Goal: Information Seeking & Learning: Learn about a topic

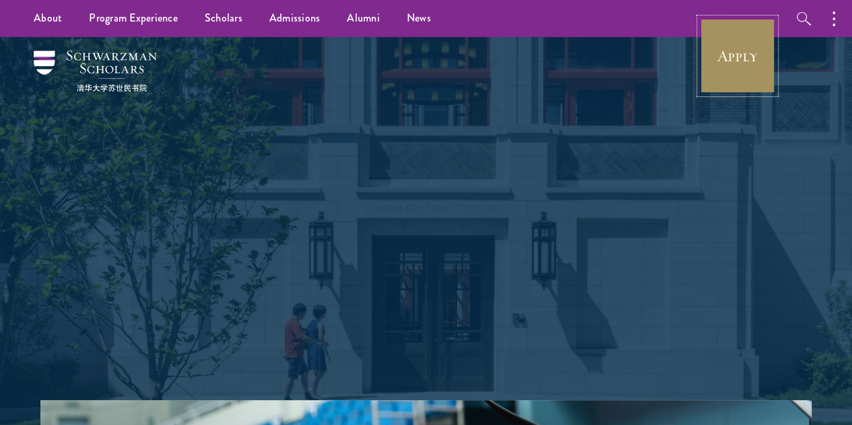
click at [745, 82] on link "Apply" at bounding box center [737, 55] width 75 height 75
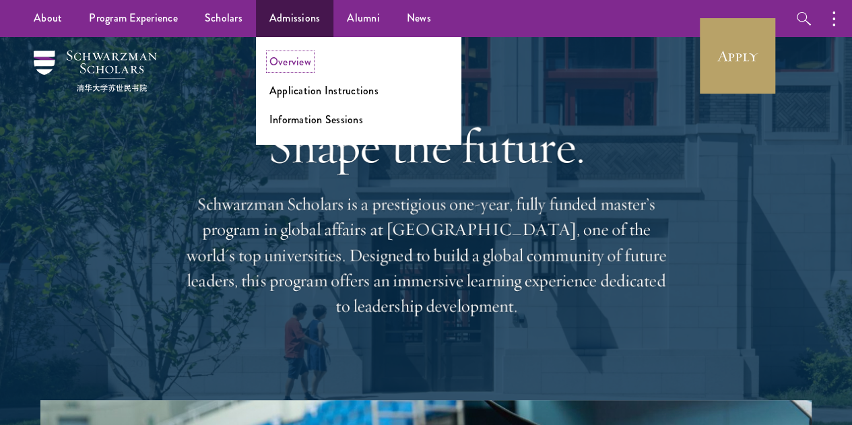
click at [303, 61] on link "Overview" at bounding box center [291, 61] width 42 height 15
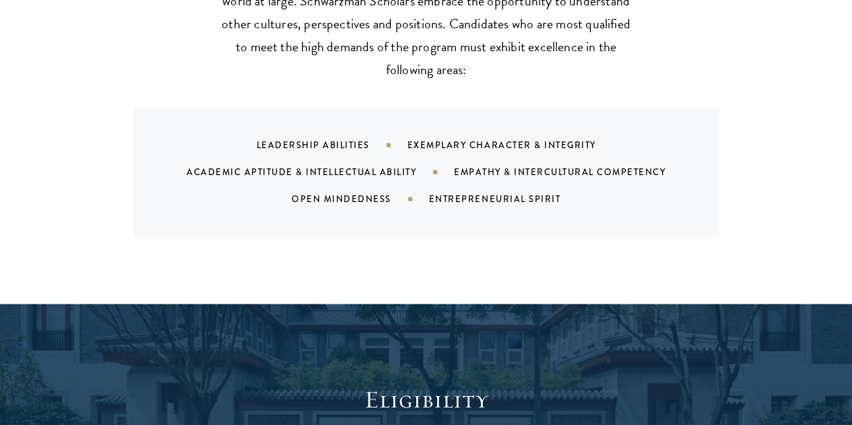
scroll to position [1389, 0]
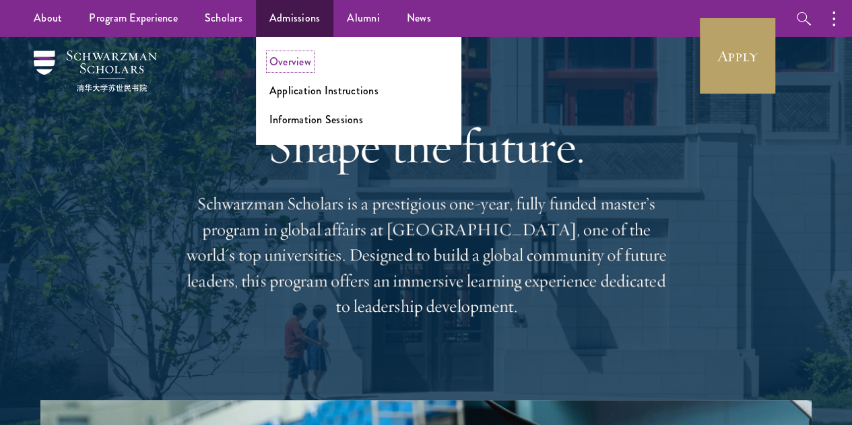
click at [284, 61] on link "Overview" at bounding box center [291, 61] width 42 height 15
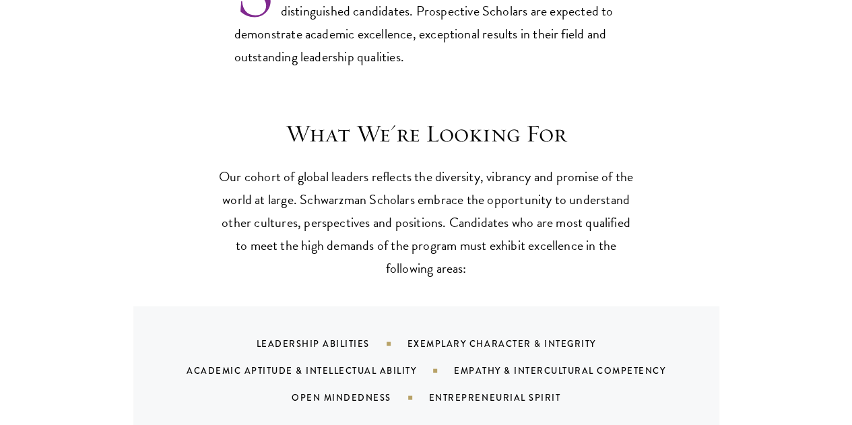
scroll to position [1166, 0]
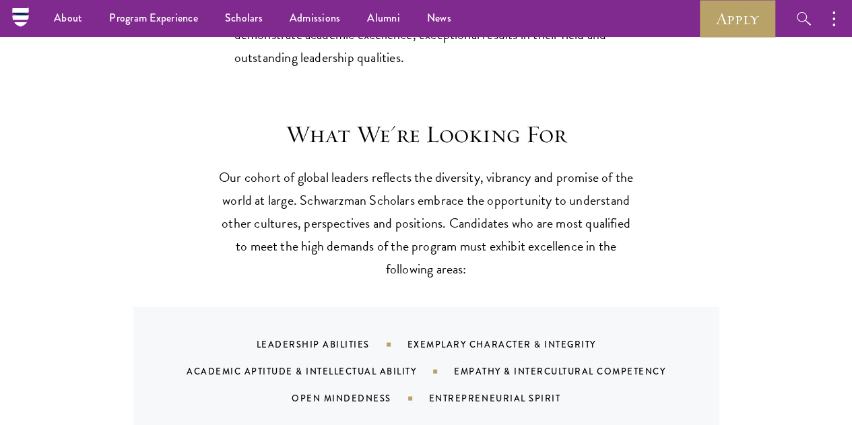
click at [23, 155] on section "What We're Looking For Our cohort of global leaders reflects the diversity, vib…" at bounding box center [426, 277] width 852 height 317
